Goal: Transaction & Acquisition: Book appointment/travel/reservation

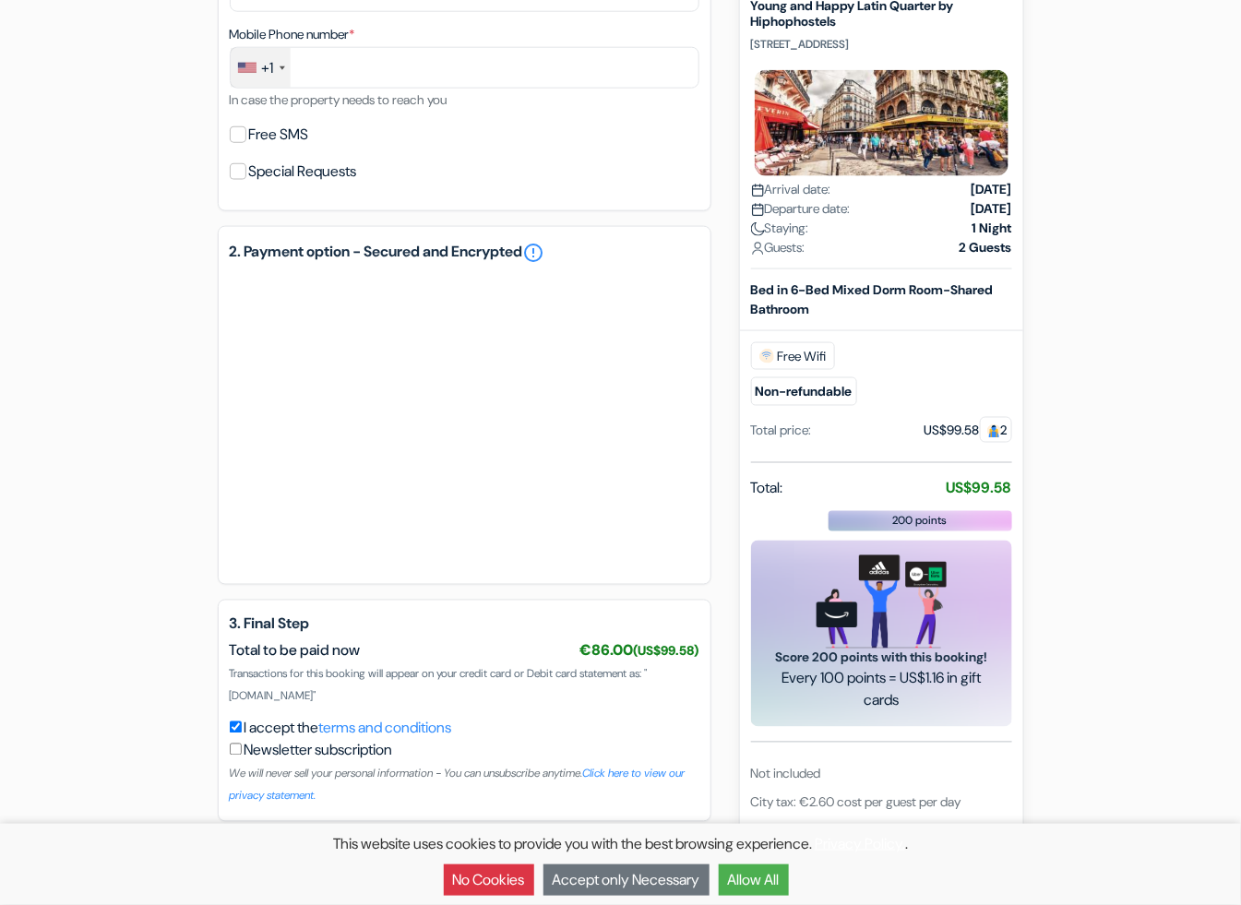
scroll to position [674, 0]
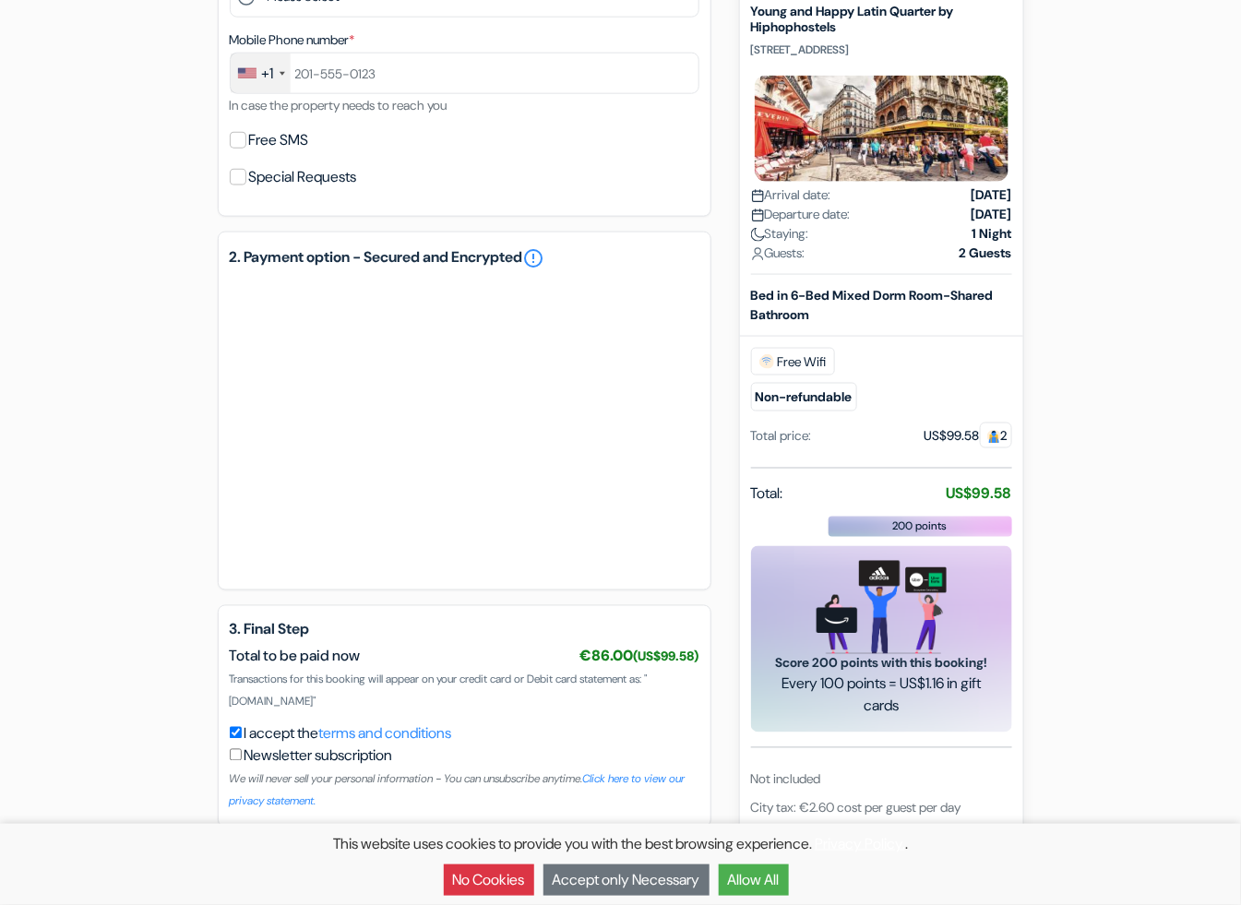
click at [133, 334] on div "add_box Young and Happy Latin Quarter by Hiphophostels [STREET_ADDRESS] Propert…" at bounding box center [621, 193] width 1052 height 1398
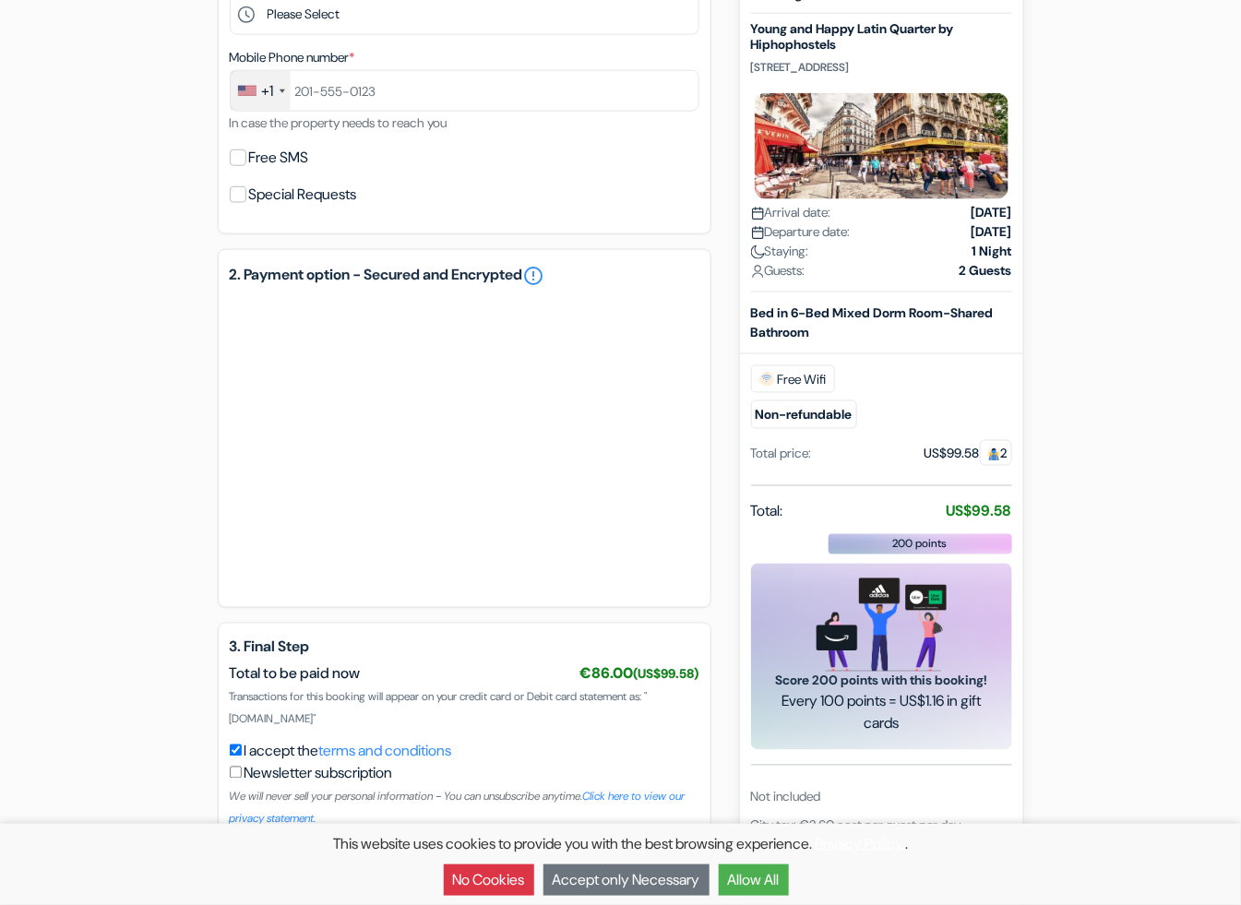
scroll to position [655, 0]
click at [412, 746] on link "terms and conditions" at bounding box center [385, 752] width 133 height 19
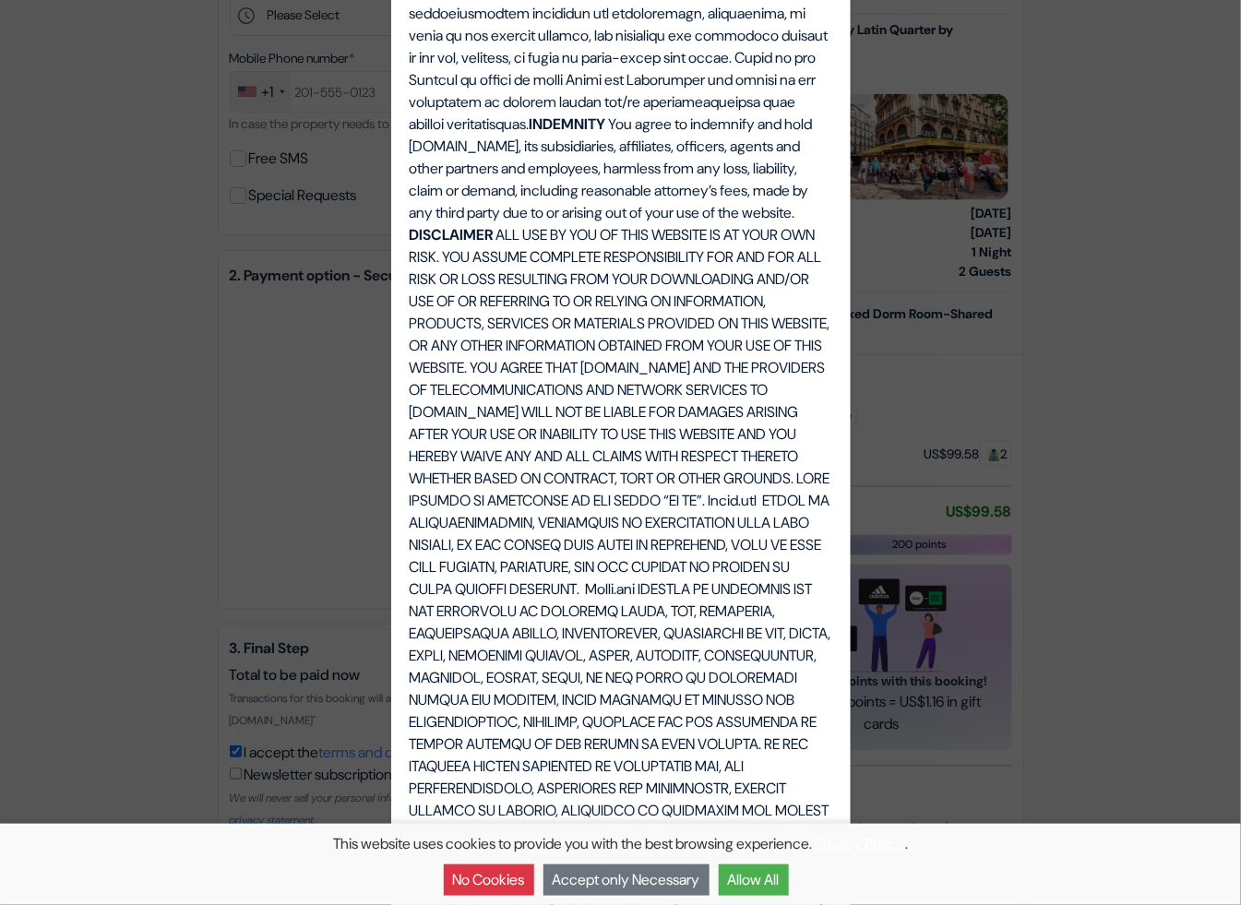
scroll to position [866, 0]
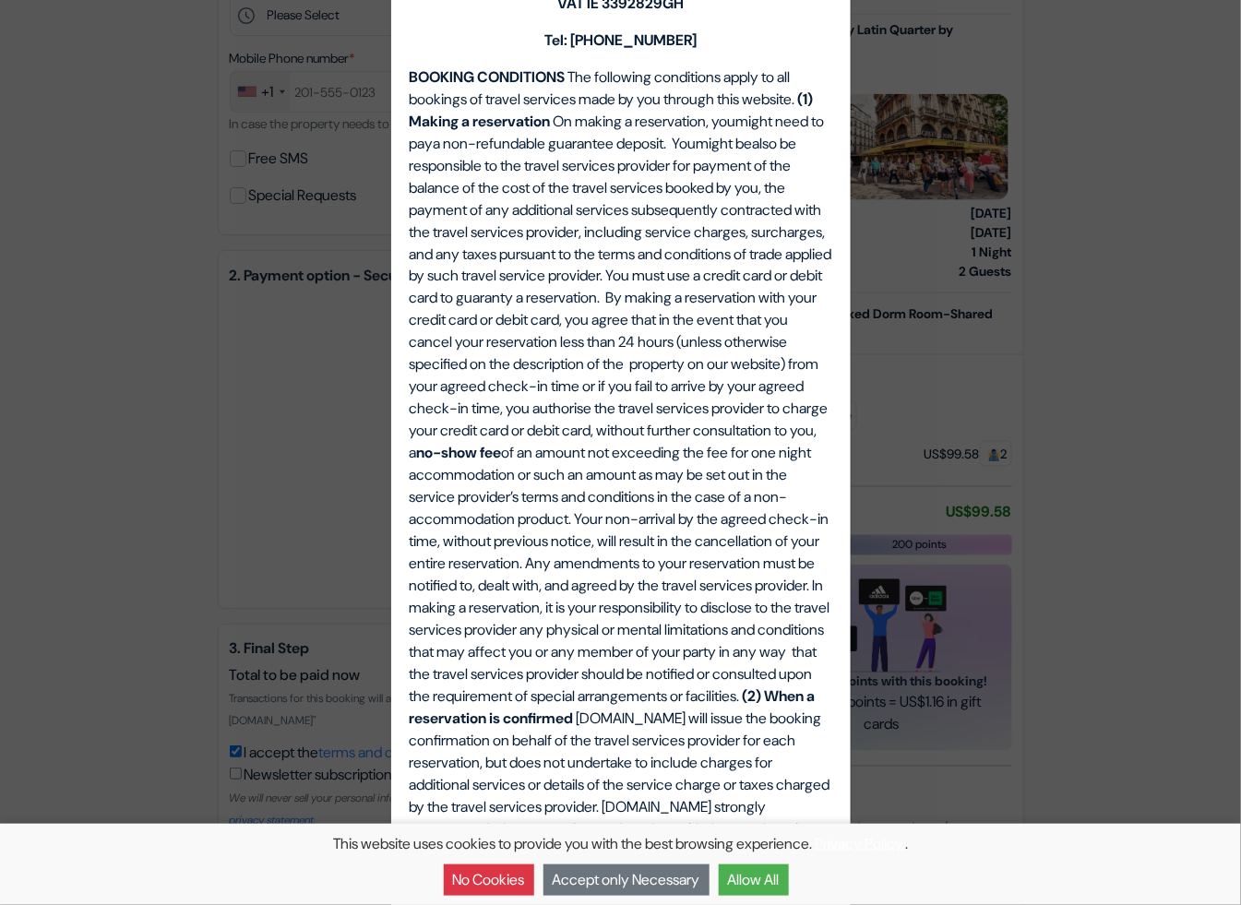
click at [129, 463] on div "Terms, Conditions and Notices. Terms, Conditions and Notices. THIS AGREEMENT is…" at bounding box center [620, 452] width 1241 height 905
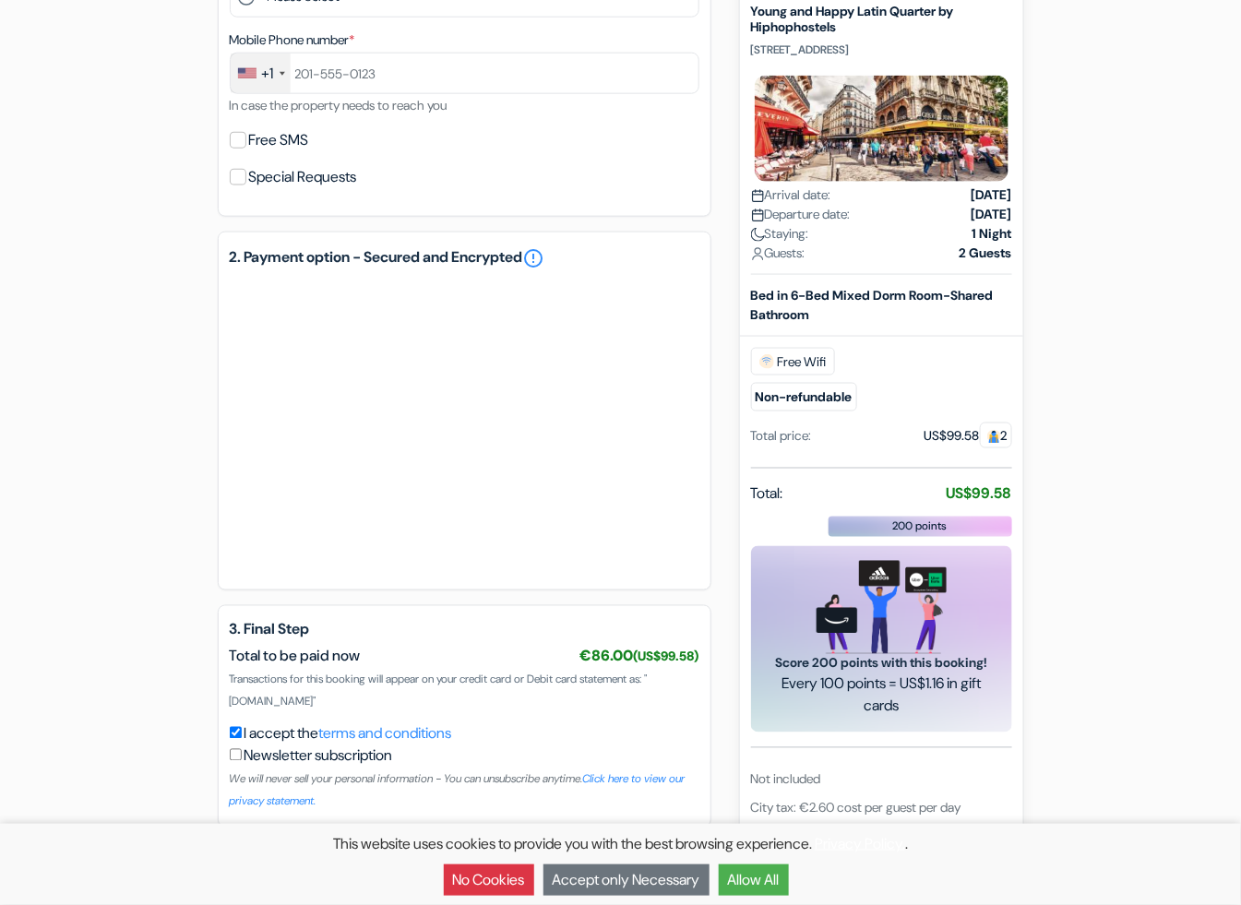
scroll to position [671, 0]
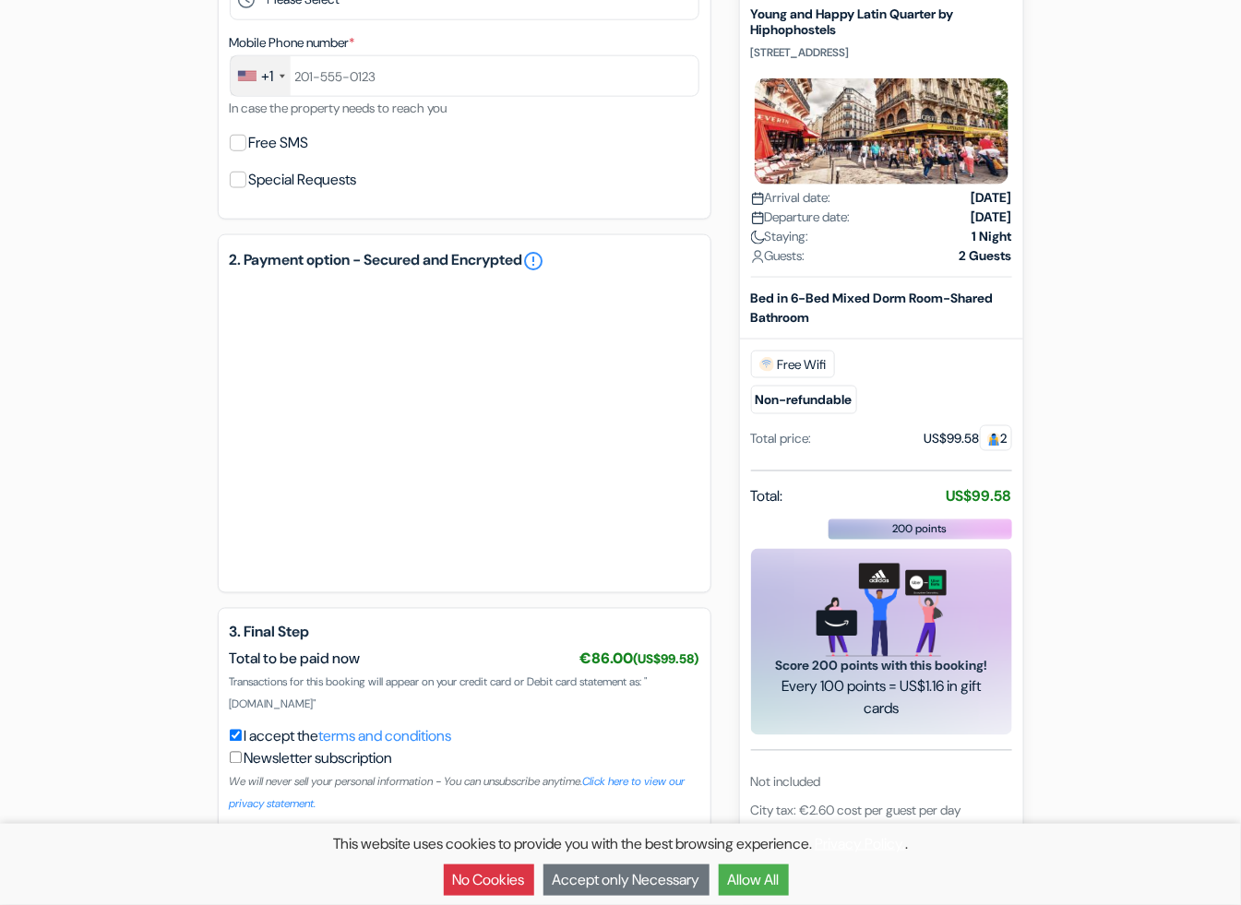
click at [750, 889] on button "Allow All" at bounding box center [754, 880] width 70 height 31
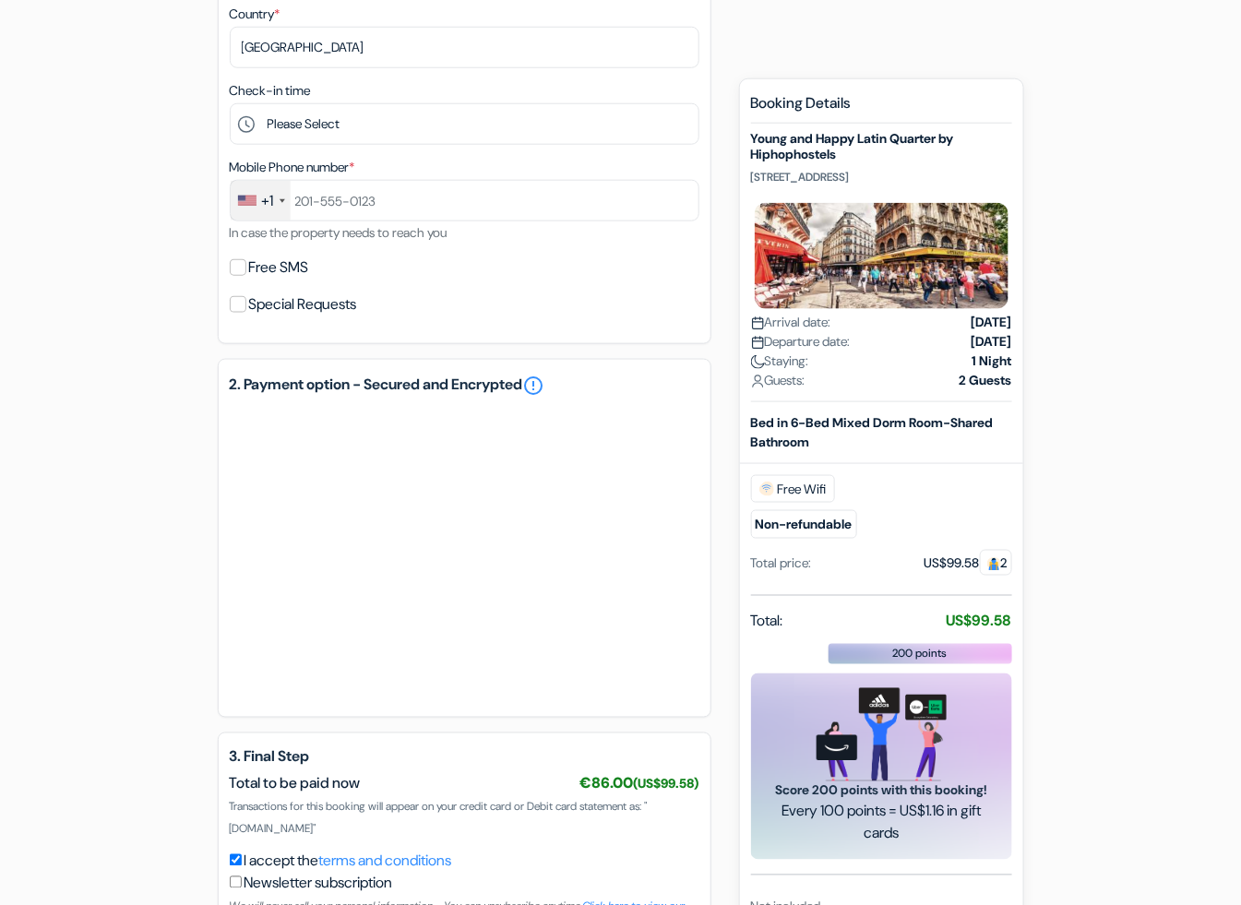
scroll to position [543, 0]
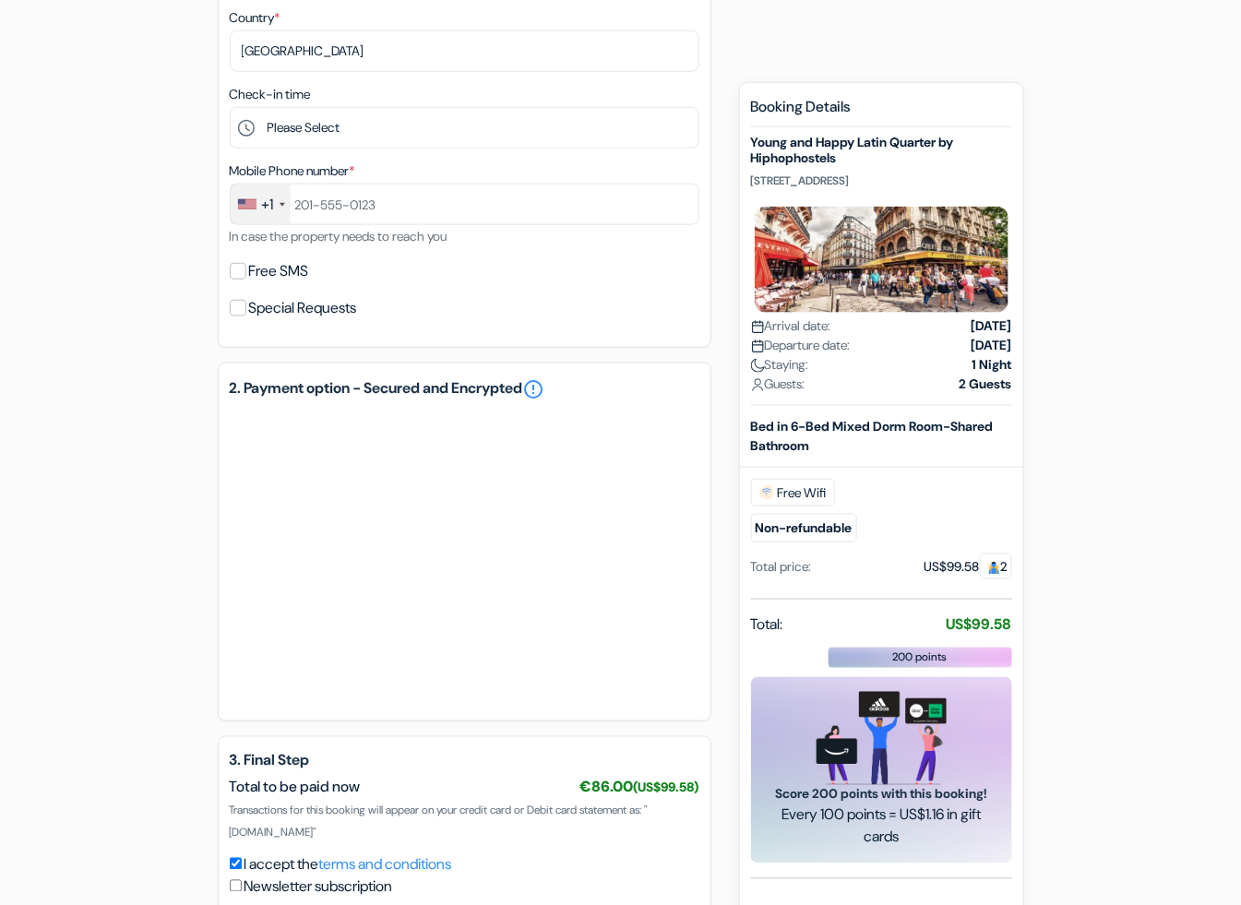
click at [161, 673] on div "add_box Young and Happy Latin Quarter by Hiphophostels [STREET_ADDRESS] Propert…" at bounding box center [621, 324] width 1052 height 1398
click at [102, 419] on div "add_box Young and Happy Latin Quarter by Hiphophostels [STREET_ADDRESS] Propert…" at bounding box center [621, 324] width 1052 height 1398
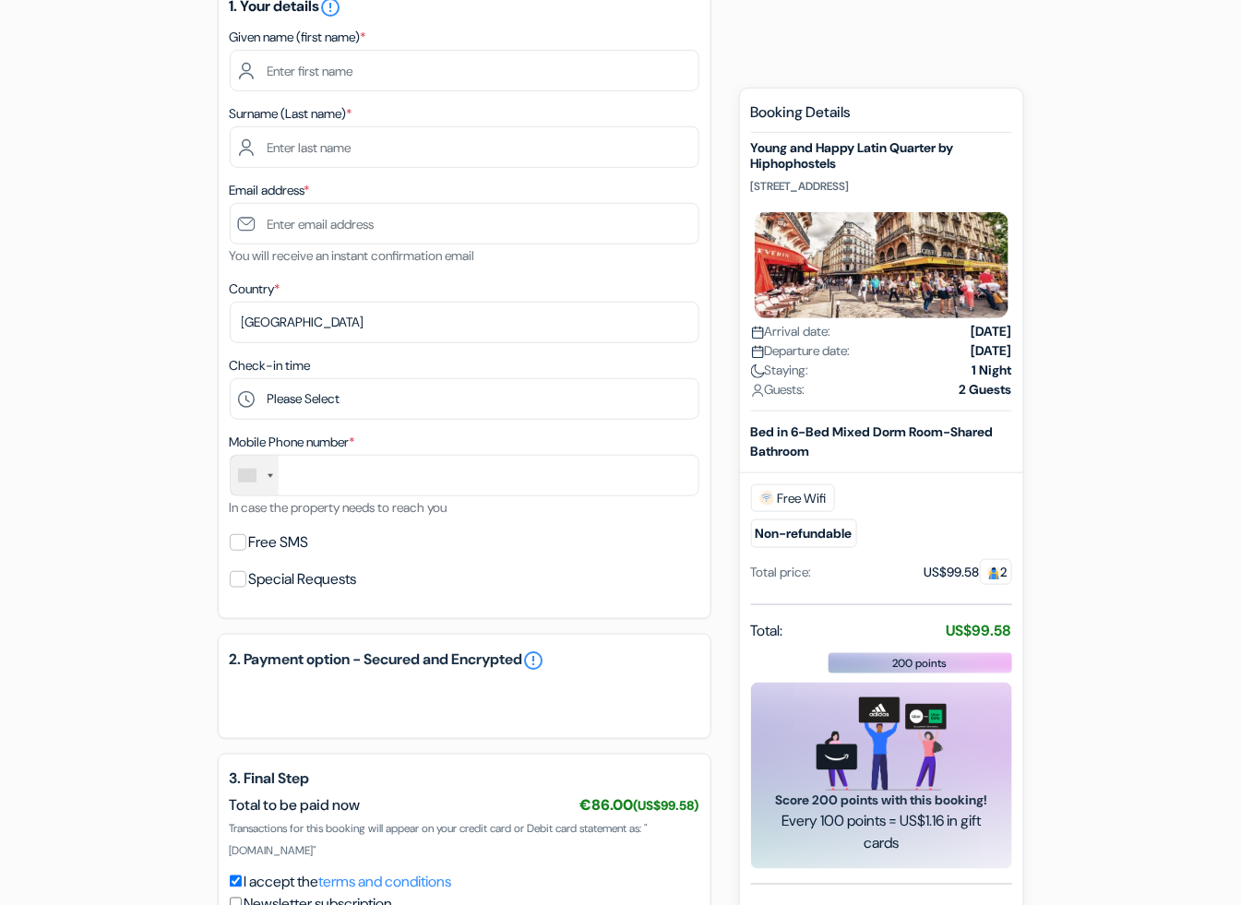
click at [633, 297] on div "Country * Select country Abkhazia Afghanistan Albania Algeria American Samoa An…" at bounding box center [465, 311] width 470 height 66
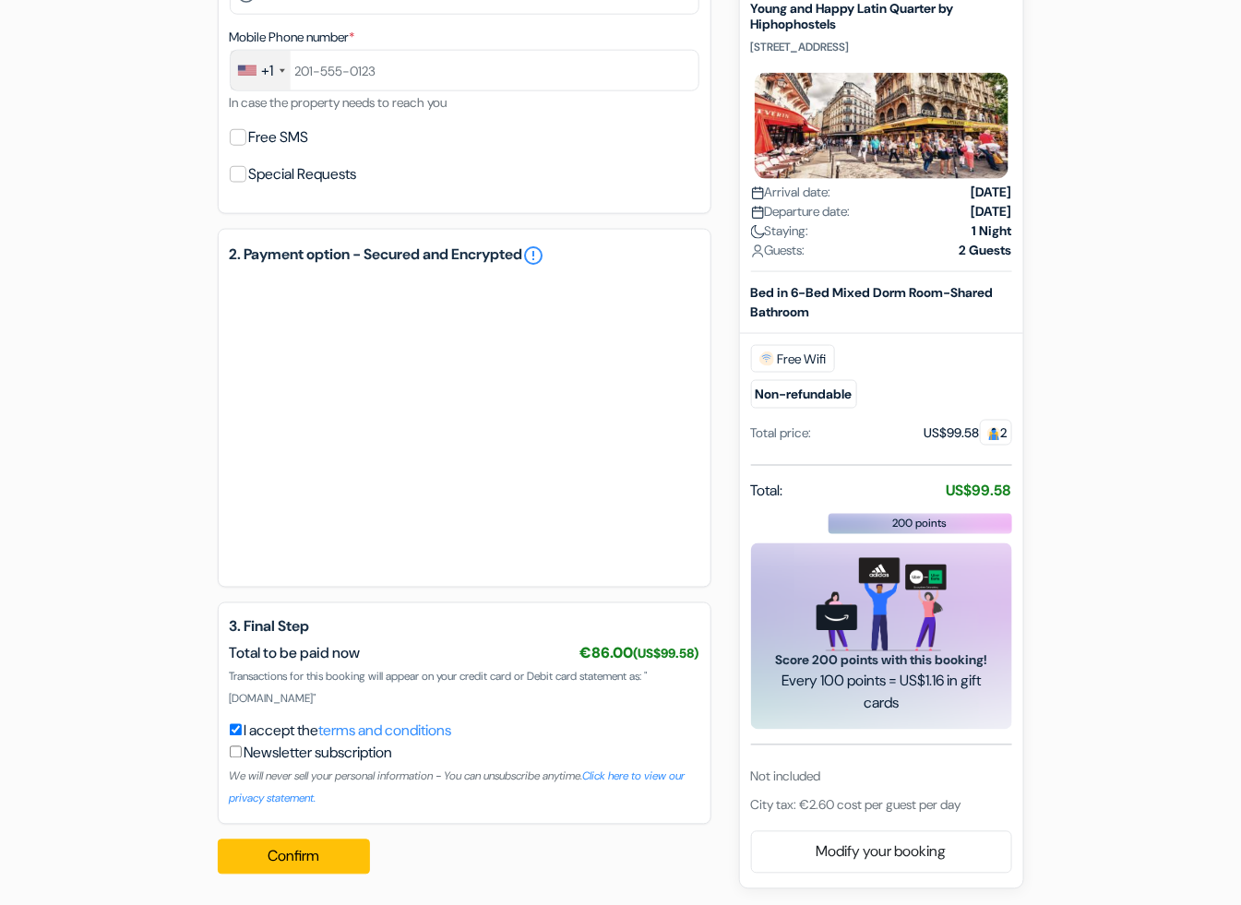
scroll to position [674, 0]
